Goal: Task Accomplishment & Management: Use online tool/utility

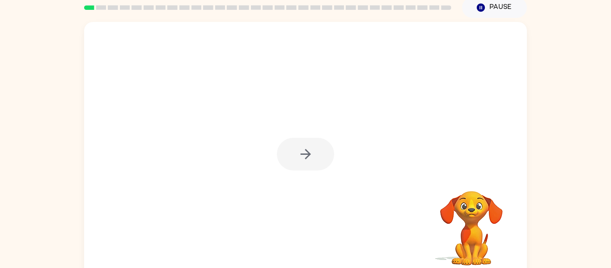
scroll to position [47, 0]
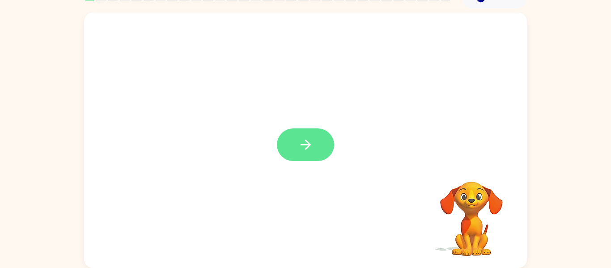
click at [316, 149] on button "button" at bounding box center [305, 144] width 57 height 33
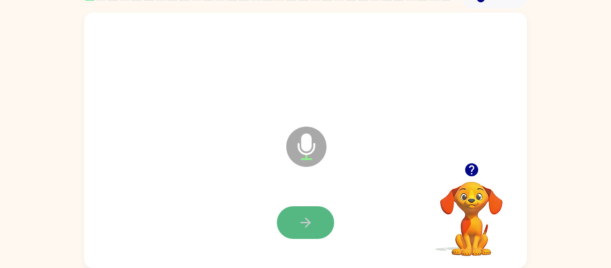
click at [303, 221] on icon "button" at bounding box center [306, 223] width 16 height 16
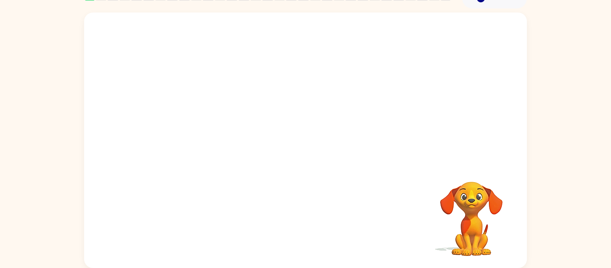
click at [475, 210] on video "Your browser must support playing .mp4 files to use Literably. Please try using…" at bounding box center [471, 212] width 89 height 89
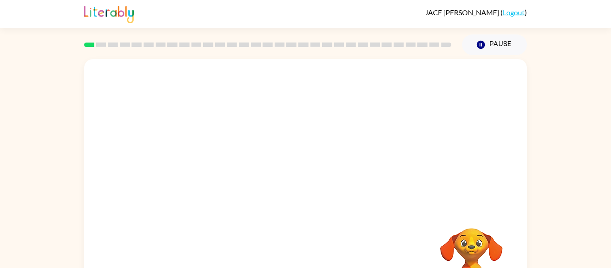
scroll to position [2, 0]
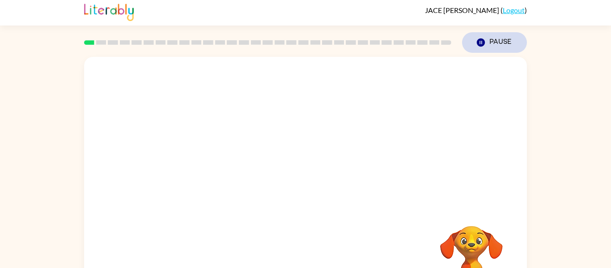
click at [489, 38] on button "Pause Pause" at bounding box center [494, 42] width 65 height 21
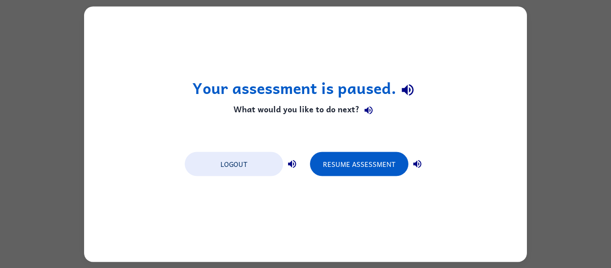
scroll to position [0, 0]
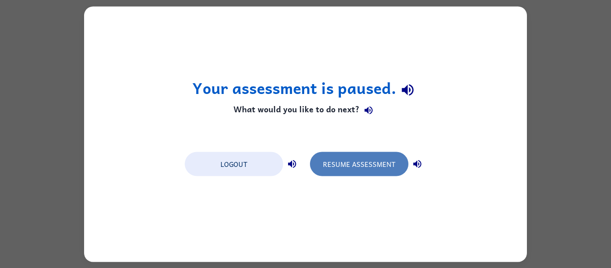
click at [373, 158] on button "Resume Assessment" at bounding box center [359, 164] width 98 height 24
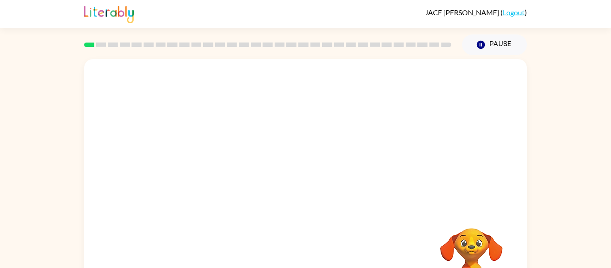
scroll to position [47, 0]
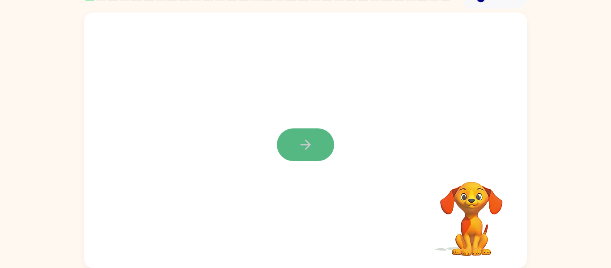
click at [329, 149] on button "button" at bounding box center [305, 144] width 57 height 33
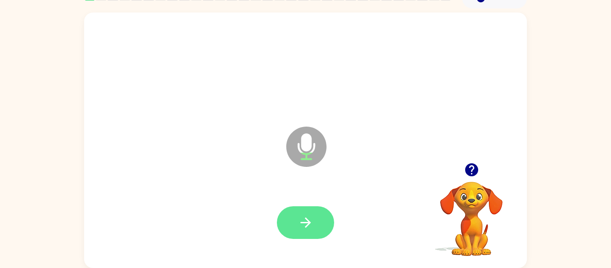
click at [303, 222] on icon "button" at bounding box center [305, 222] width 10 height 10
click at [314, 229] on button "button" at bounding box center [305, 222] width 57 height 33
click at [307, 225] on icon "button" at bounding box center [305, 222] width 10 height 10
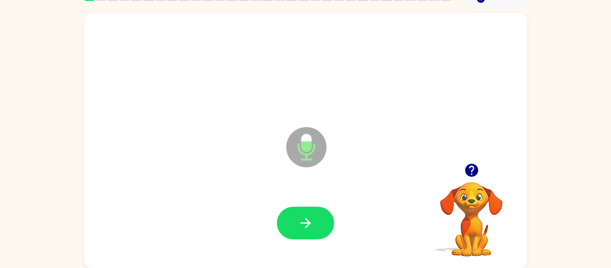
scroll to position [40, 0]
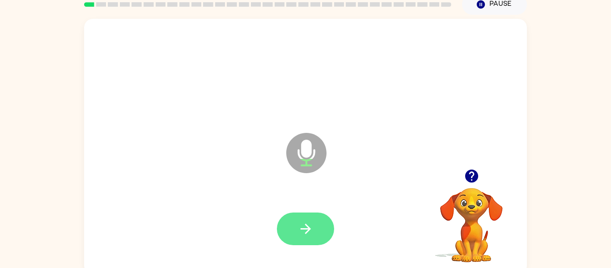
click at [316, 221] on button "button" at bounding box center [305, 228] width 57 height 33
click at [314, 231] on button "button" at bounding box center [305, 228] width 57 height 33
click at [311, 228] on icon "button" at bounding box center [306, 229] width 16 height 16
click at [280, 212] on div at bounding box center [305, 228] width 57 height 33
click at [302, 217] on button "button" at bounding box center [305, 228] width 57 height 33
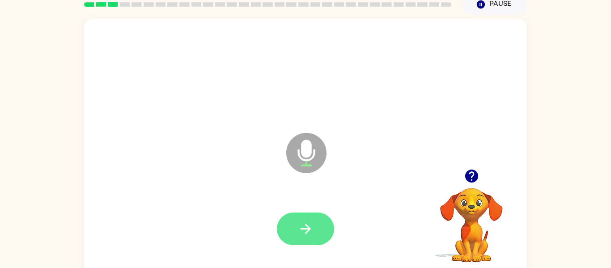
click at [313, 226] on button "button" at bounding box center [305, 228] width 57 height 33
click at [299, 224] on icon "button" at bounding box center [306, 229] width 16 height 16
click at [307, 223] on icon "button" at bounding box center [306, 229] width 16 height 16
click at [306, 233] on icon "button" at bounding box center [306, 229] width 16 height 16
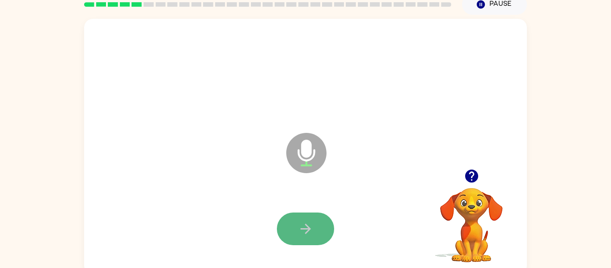
click at [308, 229] on icon "button" at bounding box center [306, 229] width 16 height 16
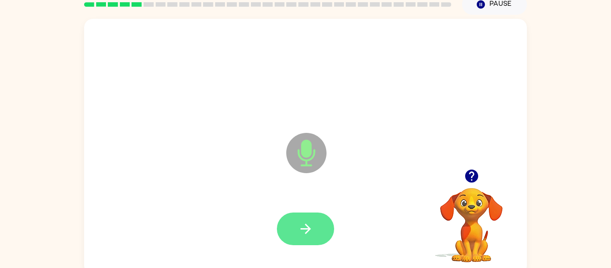
click at [314, 231] on button "button" at bounding box center [305, 228] width 57 height 33
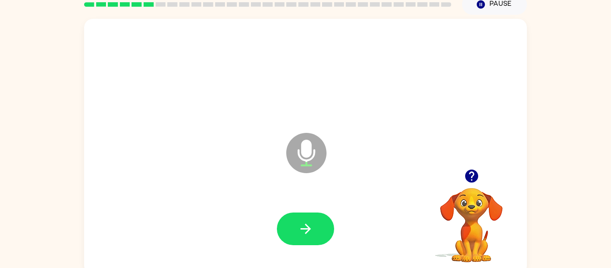
scroll to position [39, 0]
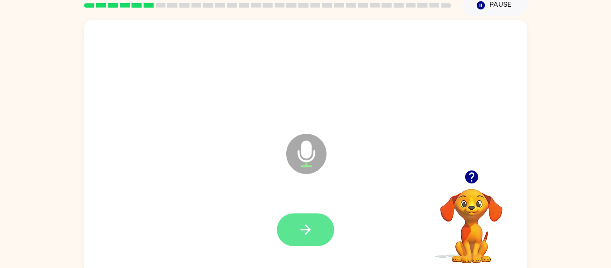
click at [317, 231] on button "button" at bounding box center [305, 229] width 57 height 33
click at [310, 229] on icon "button" at bounding box center [305, 229] width 10 height 10
click at [318, 237] on button "button" at bounding box center [305, 229] width 57 height 33
click at [313, 227] on icon "button" at bounding box center [306, 230] width 16 height 16
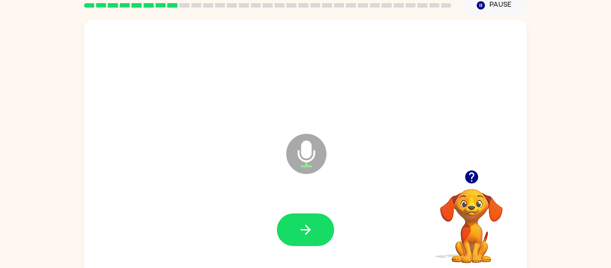
click at [470, 182] on icon "button" at bounding box center [471, 176] width 13 height 13
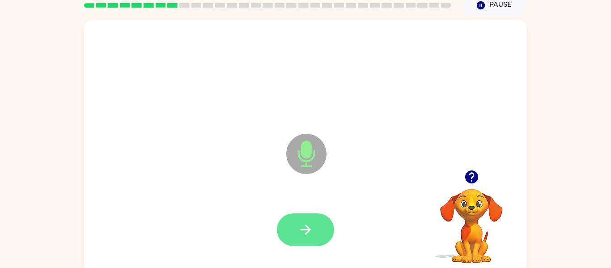
click at [306, 228] on icon "button" at bounding box center [306, 230] width 16 height 16
click at [310, 231] on icon "button" at bounding box center [306, 230] width 16 height 16
click at [304, 223] on icon "button" at bounding box center [306, 230] width 16 height 16
click at [309, 233] on icon "button" at bounding box center [306, 230] width 16 height 16
click at [294, 236] on button "button" at bounding box center [305, 229] width 57 height 33
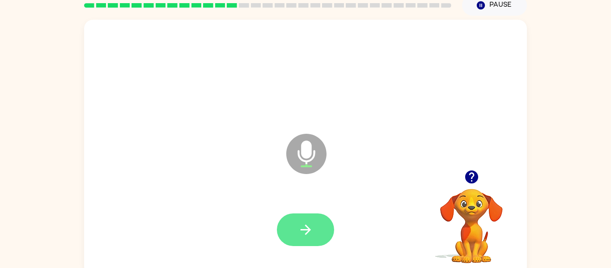
click at [307, 232] on icon "button" at bounding box center [305, 229] width 10 height 10
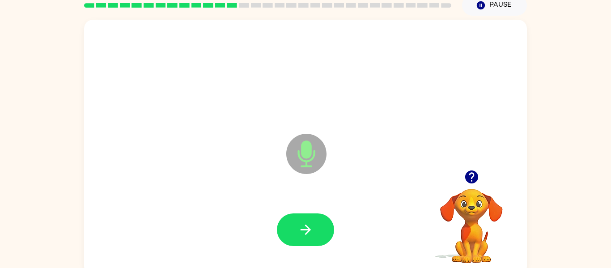
click at [465, 179] on icon "button" at bounding box center [472, 177] width 16 height 16
click at [473, 176] on icon "button" at bounding box center [472, 177] width 16 height 16
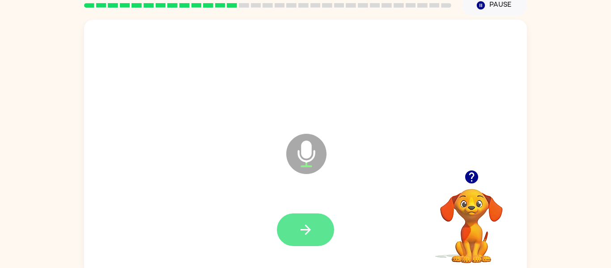
click at [313, 222] on icon "button" at bounding box center [306, 230] width 16 height 16
click at [468, 179] on icon "button" at bounding box center [471, 176] width 13 height 13
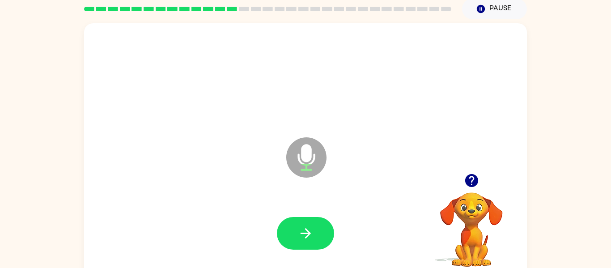
scroll to position [39, 0]
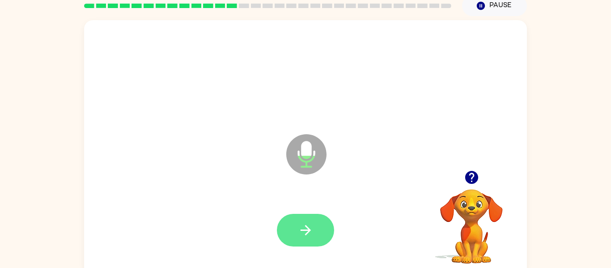
click at [313, 227] on icon "button" at bounding box center [306, 230] width 16 height 16
click at [305, 224] on icon "button" at bounding box center [306, 230] width 16 height 16
click at [302, 226] on icon "button" at bounding box center [306, 230] width 16 height 16
click at [310, 227] on icon "button" at bounding box center [306, 230] width 16 height 16
click at [302, 228] on icon "button" at bounding box center [306, 230] width 16 height 16
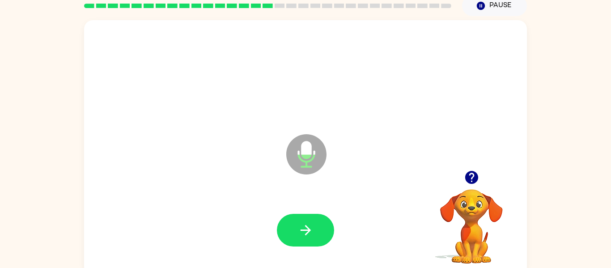
click at [341, 217] on div at bounding box center [305, 230] width 425 height 73
click at [306, 237] on icon "button" at bounding box center [306, 230] width 16 height 16
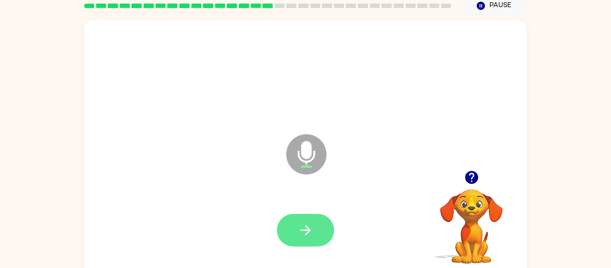
click at [298, 226] on icon "button" at bounding box center [306, 230] width 16 height 16
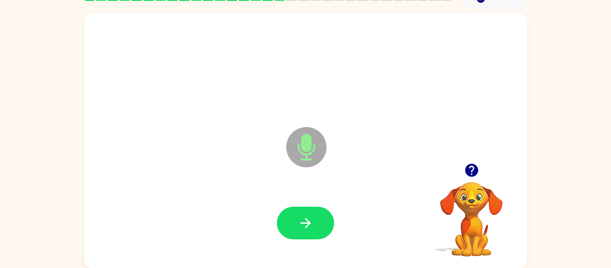
scroll to position [47, 0]
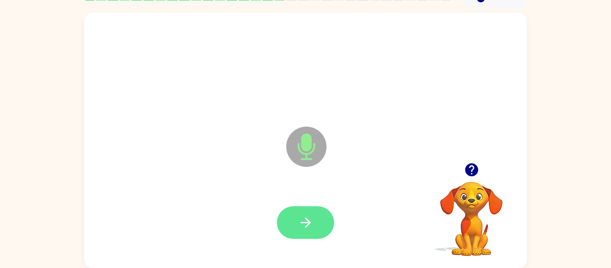
click at [307, 211] on button "button" at bounding box center [305, 222] width 57 height 33
click at [314, 218] on button "button" at bounding box center [305, 222] width 57 height 33
click at [472, 173] on icon "button" at bounding box center [471, 169] width 13 height 13
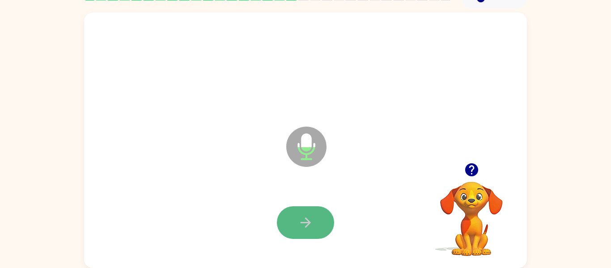
click at [301, 208] on button "button" at bounding box center [305, 222] width 57 height 33
click at [309, 220] on icon "button" at bounding box center [305, 222] width 10 height 10
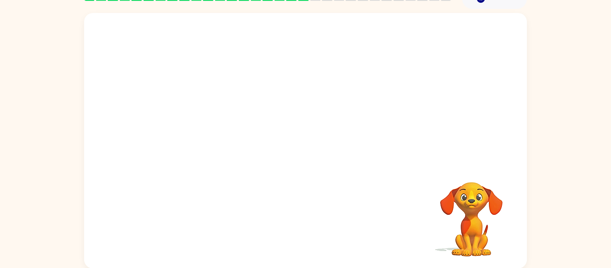
scroll to position [46, 0]
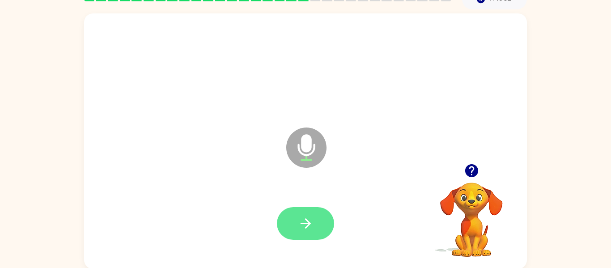
click at [313, 219] on button "button" at bounding box center [305, 223] width 57 height 33
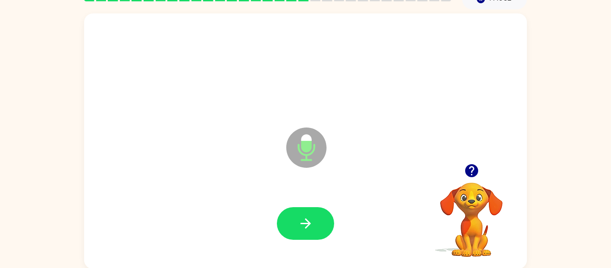
click at [472, 166] on icon "button" at bounding box center [471, 170] width 13 height 13
click at [477, 183] on video "Your browser must support playing .mp4 files to use Literably. Please try using…" at bounding box center [471, 213] width 89 height 89
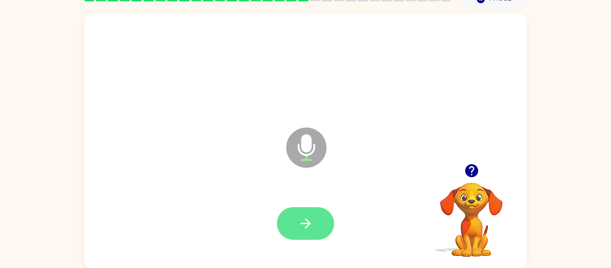
click at [303, 211] on button "button" at bounding box center [305, 223] width 57 height 33
click at [299, 220] on icon "button" at bounding box center [306, 224] width 16 height 16
click at [301, 219] on icon "button" at bounding box center [306, 224] width 16 height 16
click at [300, 224] on icon "button" at bounding box center [306, 224] width 16 height 16
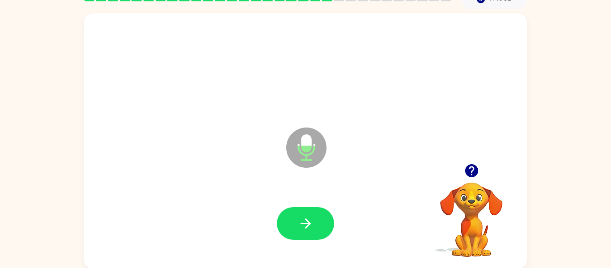
click at [478, 162] on button "button" at bounding box center [471, 170] width 23 height 23
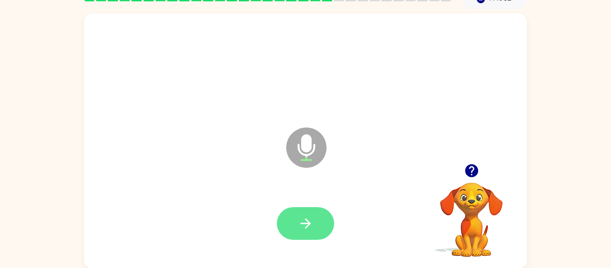
click at [309, 218] on icon "button" at bounding box center [306, 224] width 16 height 16
click at [298, 225] on icon "button" at bounding box center [306, 224] width 16 height 16
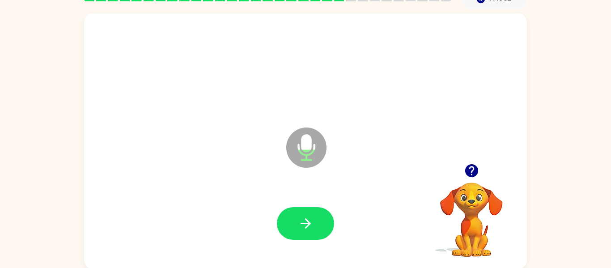
click at [472, 173] on icon "button" at bounding box center [471, 170] width 13 height 13
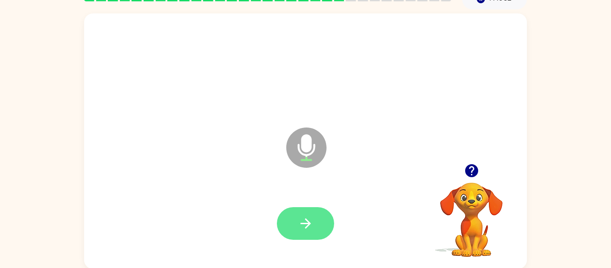
click at [313, 222] on button "button" at bounding box center [305, 223] width 57 height 33
click at [314, 215] on button "button" at bounding box center [305, 223] width 57 height 33
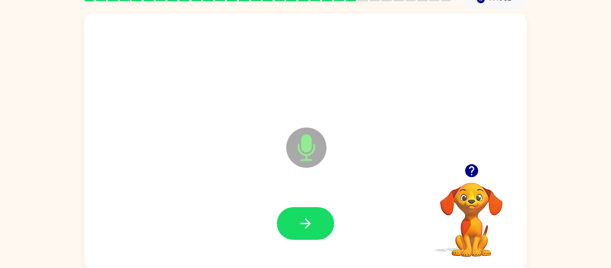
click at [328, 208] on div at bounding box center [305, 223] width 57 height 33
click at [318, 222] on button "button" at bounding box center [305, 223] width 57 height 33
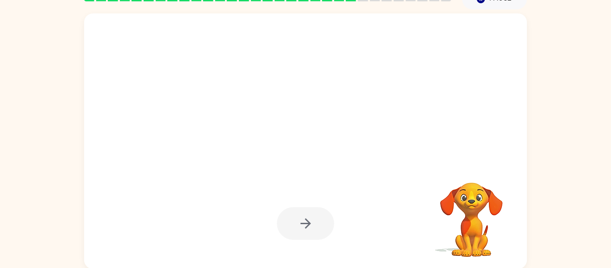
scroll to position [47, 0]
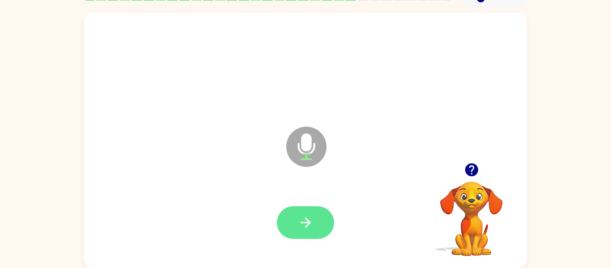
click at [314, 225] on button "button" at bounding box center [305, 222] width 57 height 33
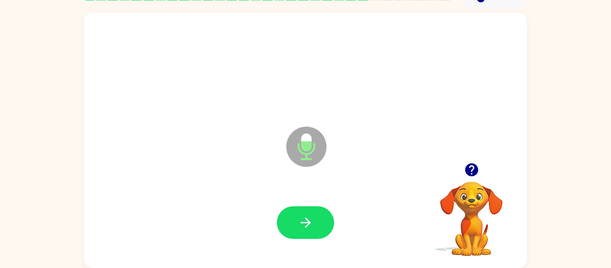
click at [314, 225] on button "button" at bounding box center [305, 222] width 57 height 33
click at [473, 163] on icon "button" at bounding box center [472, 170] width 16 height 16
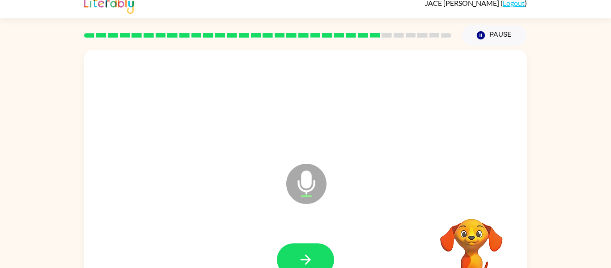
scroll to position [0, 0]
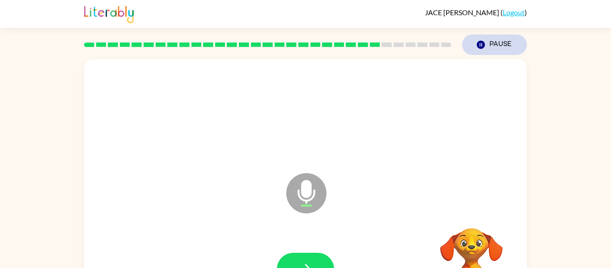
click at [490, 45] on button "Pause Pause" at bounding box center [494, 44] width 65 height 21
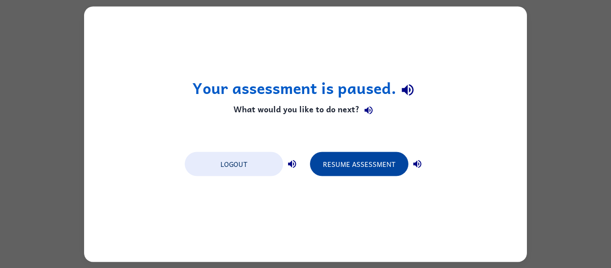
click at [371, 165] on button "Resume Assessment" at bounding box center [359, 164] width 98 height 24
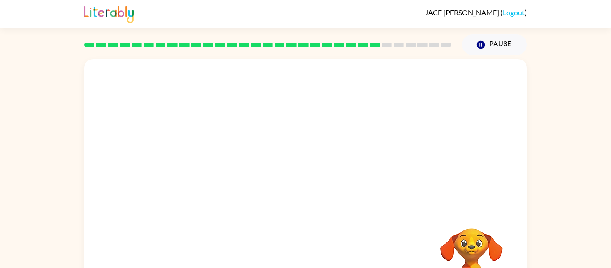
scroll to position [47, 0]
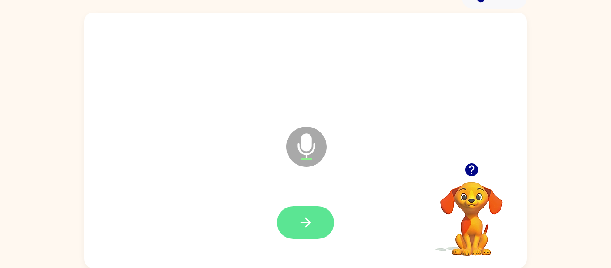
click at [322, 210] on button "button" at bounding box center [305, 222] width 57 height 33
click at [312, 212] on button "button" at bounding box center [305, 222] width 57 height 33
click at [328, 223] on button "button" at bounding box center [305, 222] width 57 height 33
click at [469, 175] on icon "button" at bounding box center [471, 169] width 13 height 13
click at [297, 221] on button "button" at bounding box center [305, 222] width 57 height 33
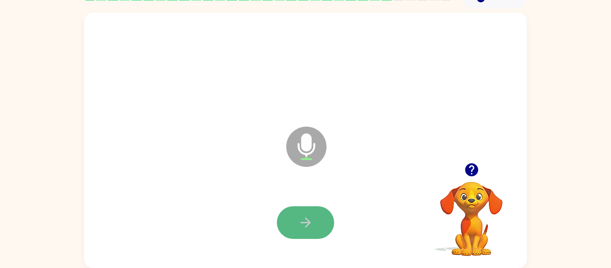
click at [292, 219] on button "button" at bounding box center [305, 222] width 57 height 33
click at [333, 216] on div at bounding box center [305, 222] width 57 height 33
click at [312, 218] on icon "button" at bounding box center [306, 223] width 16 height 16
click at [304, 216] on icon "button" at bounding box center [306, 223] width 16 height 16
click at [300, 216] on icon "button" at bounding box center [306, 223] width 16 height 16
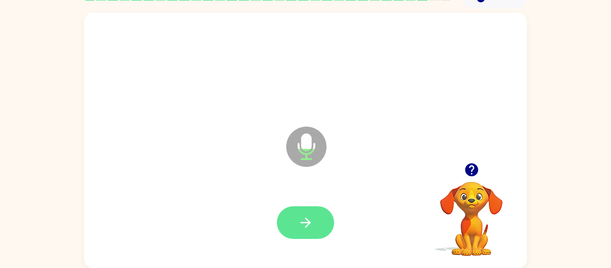
click at [315, 220] on button "button" at bounding box center [305, 222] width 57 height 33
click at [308, 206] on button "button" at bounding box center [305, 222] width 57 height 33
click at [317, 222] on button "button" at bounding box center [305, 222] width 57 height 33
click at [303, 228] on icon "button" at bounding box center [306, 223] width 16 height 16
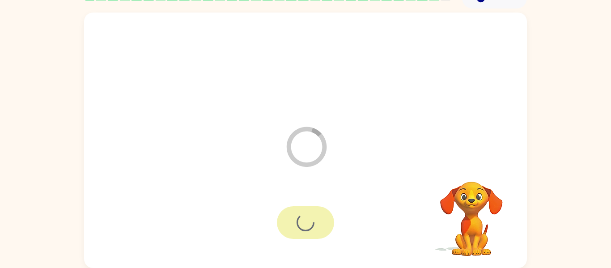
scroll to position [30, 0]
